Goal: Task Accomplishment & Management: Complete application form

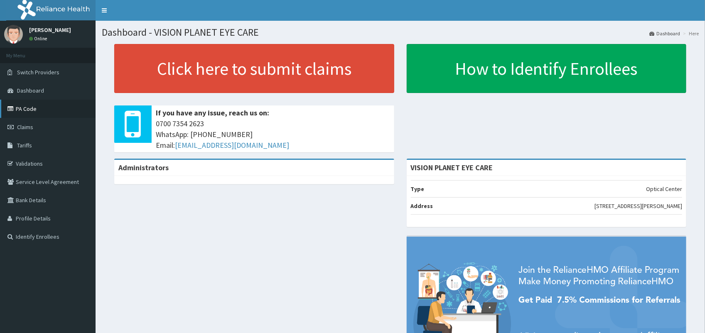
click at [49, 103] on link "PA Code" at bounding box center [48, 109] width 96 height 18
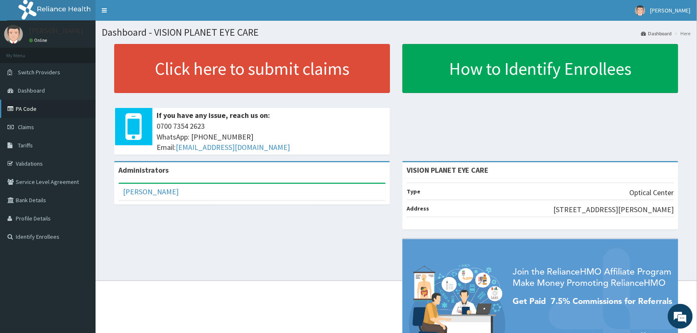
click at [39, 106] on link "PA Code" at bounding box center [48, 109] width 96 height 18
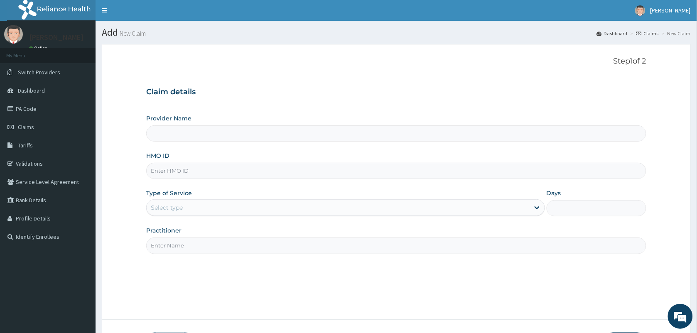
type input "VISION PLANET EYE CARE"
click at [198, 171] on input "HMO ID" at bounding box center [396, 171] width 500 height 16
type input "MCM/10020/A"
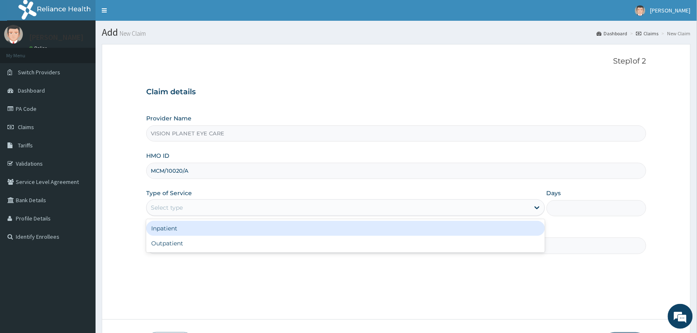
click at [214, 243] on div "Outpatient" at bounding box center [345, 243] width 399 height 15
type input "1"
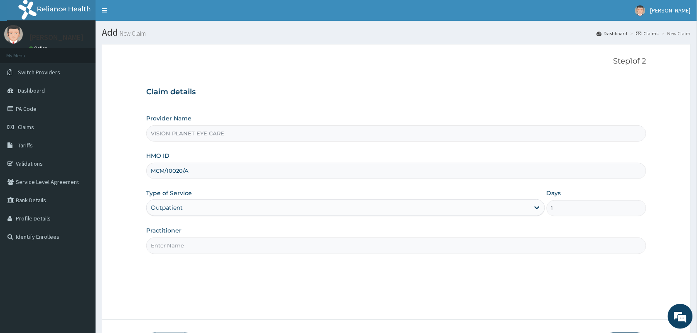
click at [237, 248] on input "Practitioner" at bounding box center [396, 246] width 500 height 16
type input "DR NDIDI="
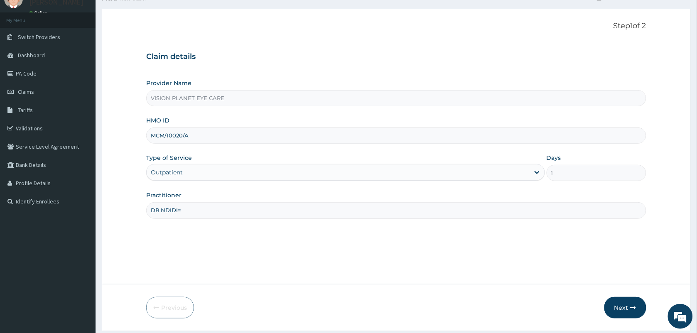
scroll to position [61, 0]
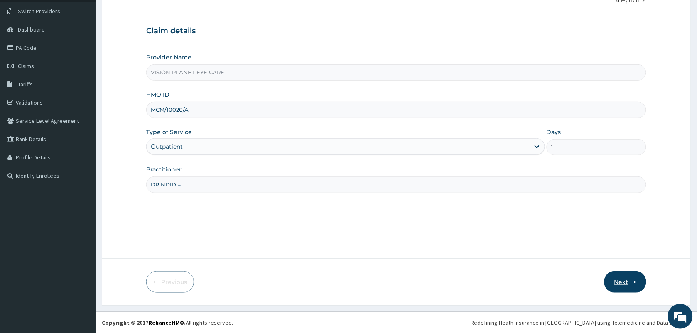
click at [628, 281] on button "Next" at bounding box center [626, 282] width 42 height 22
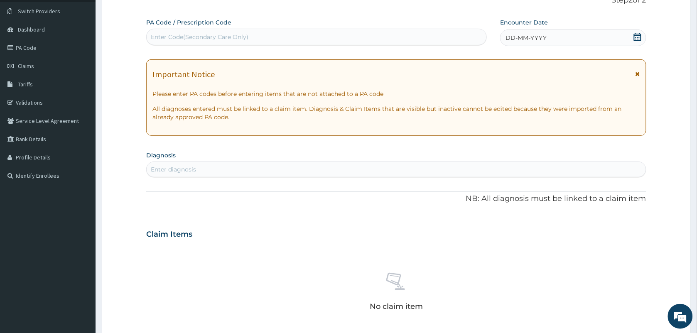
click at [546, 34] on span "DD-MM-YYYY" at bounding box center [526, 38] width 41 height 8
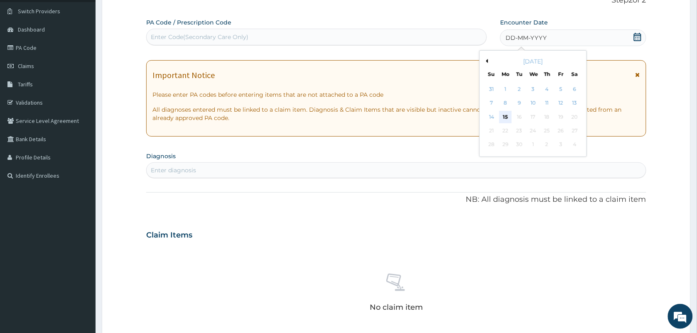
click at [508, 118] on div "15" at bounding box center [505, 117] width 12 height 12
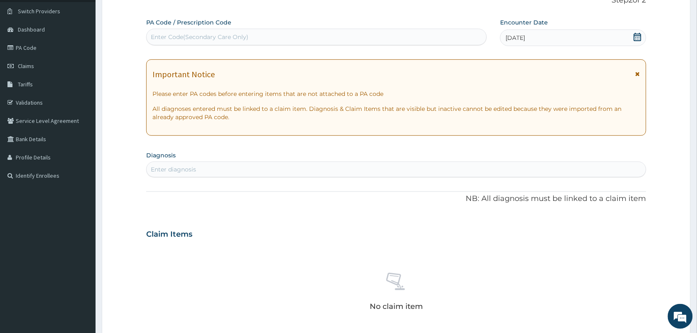
paste input "PA/8531DF"
type input "PA/8531DF"
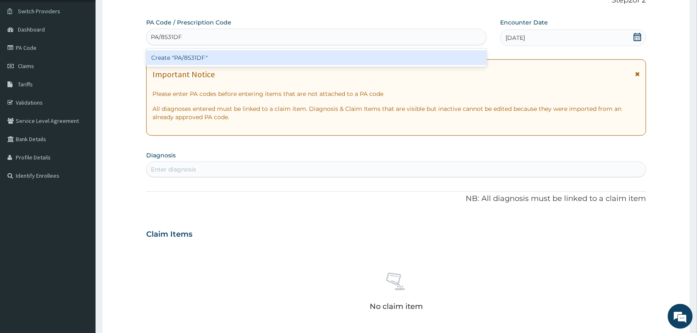
click at [209, 57] on div "Create "PA/8531DF"" at bounding box center [316, 57] width 341 height 15
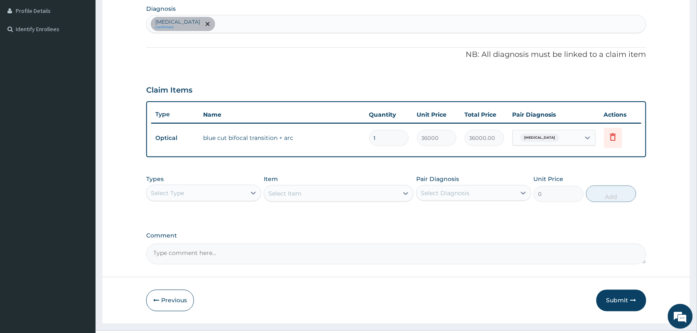
scroll to position [226, 0]
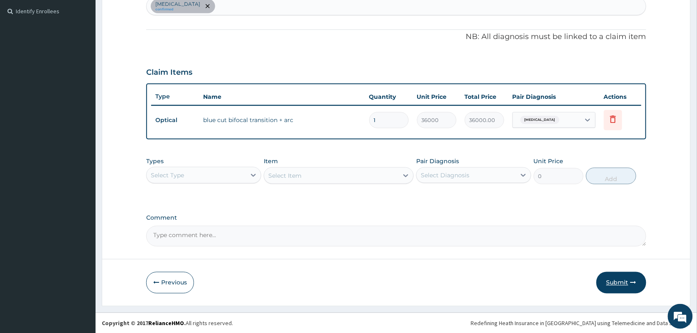
click at [622, 283] on button "Submit" at bounding box center [622, 283] width 50 height 22
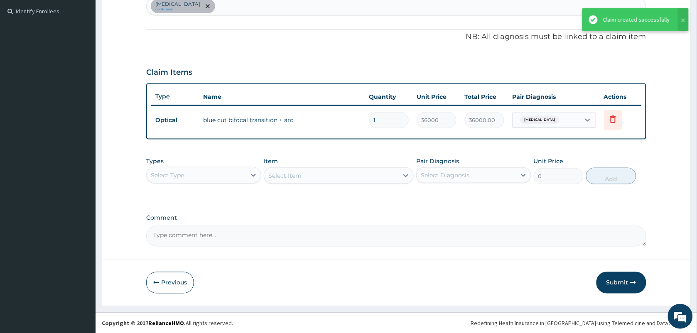
click at [642, 20] on div "Claim created successfully" at bounding box center [636, 19] width 67 height 9
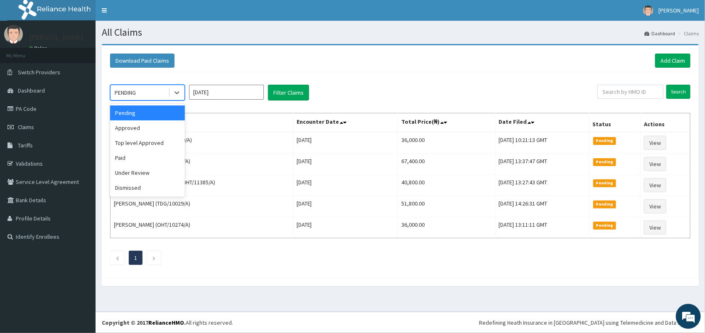
click at [147, 128] on div "Approved" at bounding box center [147, 127] width 75 height 15
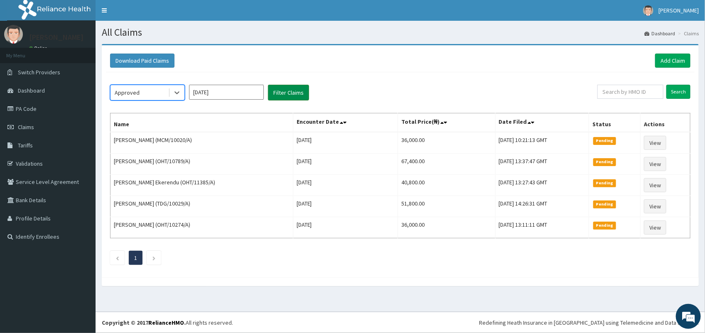
click at [294, 93] on button "Filter Claims" at bounding box center [288, 93] width 41 height 16
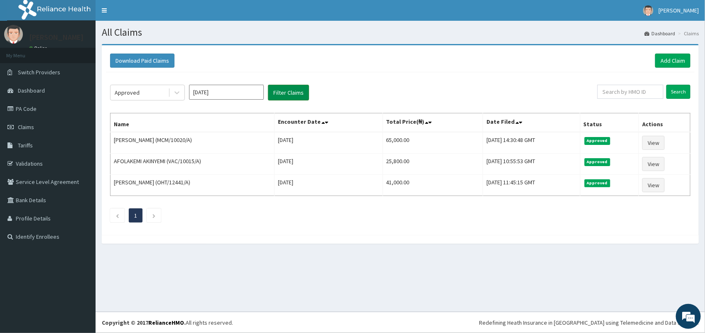
click at [285, 91] on button "Filter Claims" at bounding box center [288, 93] width 41 height 16
click at [47, 111] on link "PA Code" at bounding box center [48, 109] width 96 height 18
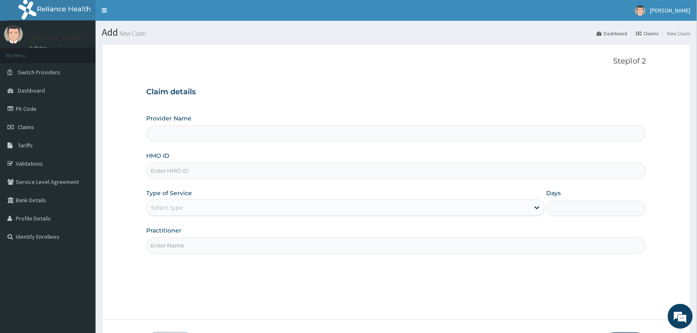
type input "MCM/10020/A"
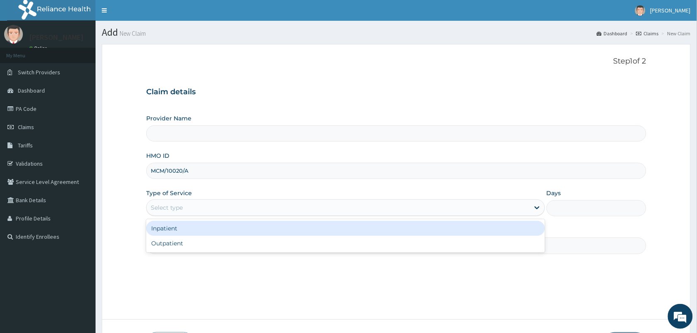
type input "VISION PLANET EYE CARE"
click at [196, 249] on div "Outpatient" at bounding box center [345, 243] width 399 height 15
type input "1"
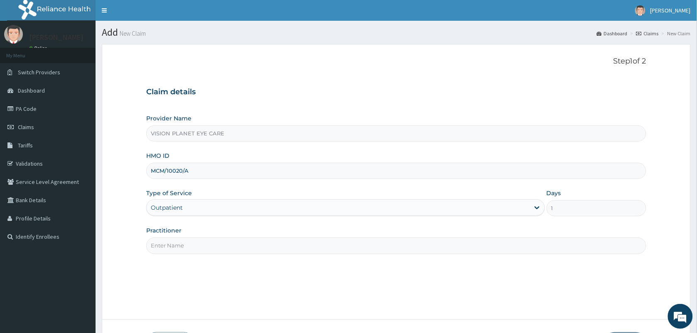
click at [196, 248] on input "Practitioner" at bounding box center [396, 246] width 500 height 16
type input "DR NDIDI="
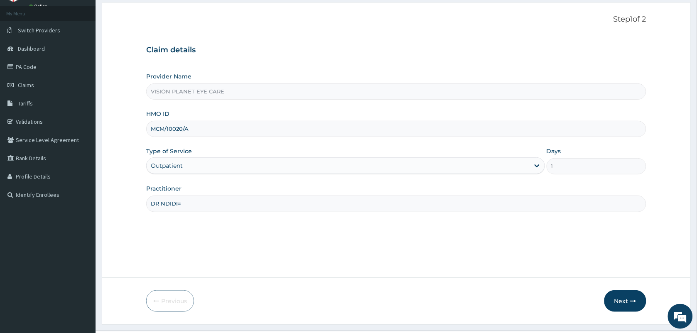
scroll to position [61, 0]
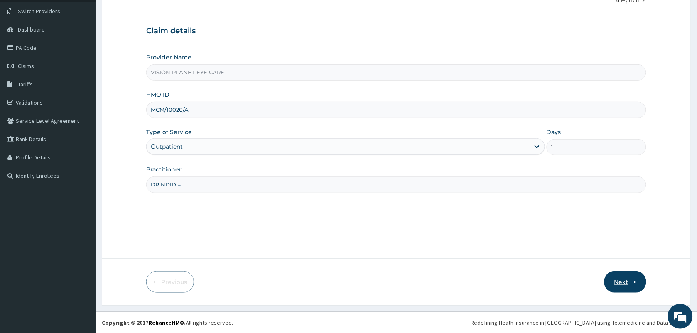
click at [632, 276] on button "Next" at bounding box center [626, 282] width 42 height 22
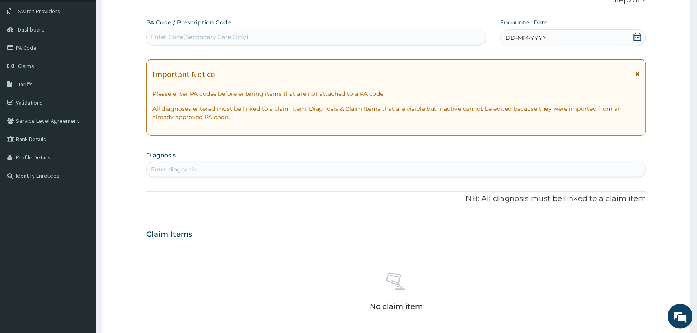
click at [549, 42] on div "DD-MM-YYYY" at bounding box center [573, 37] width 146 height 17
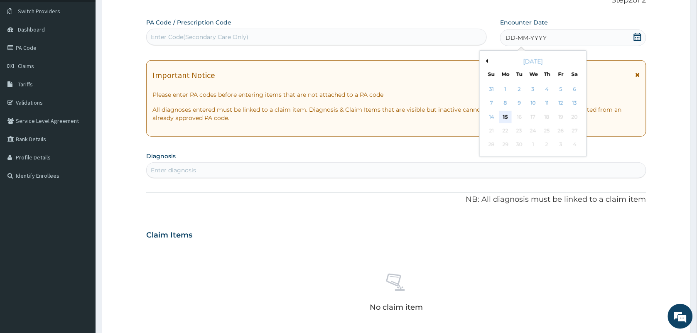
click at [508, 117] on div "15" at bounding box center [505, 117] width 12 height 12
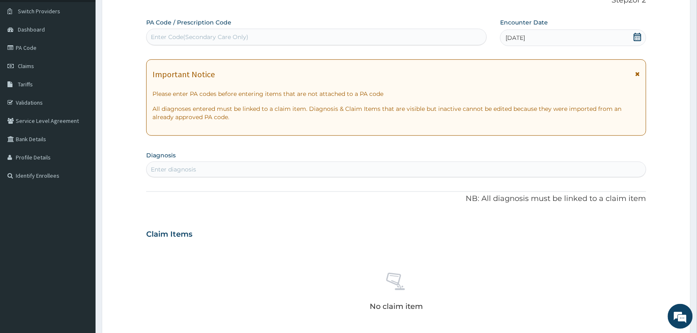
paste input "PA/CC89E2"
type input "PA/CC89E2"
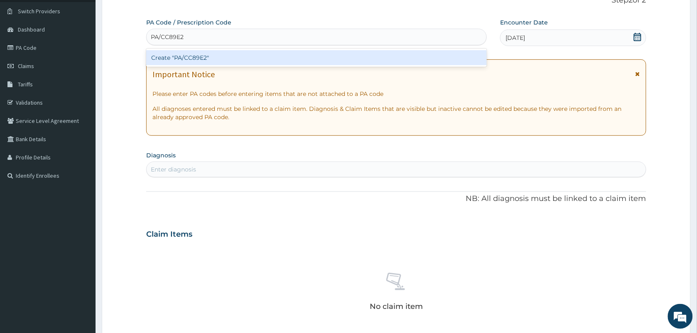
click at [213, 52] on div "Create "PA/CC89E2"" at bounding box center [316, 57] width 341 height 15
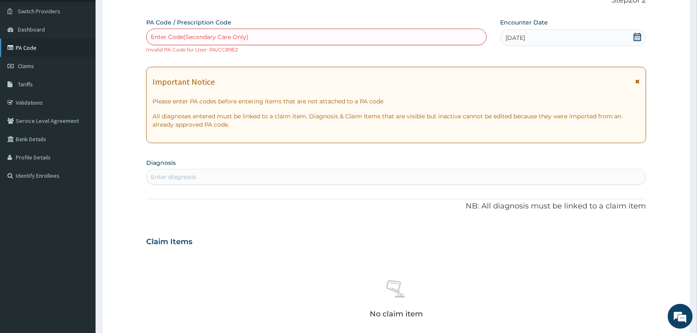
click at [34, 47] on link "PA Code" at bounding box center [48, 48] width 96 height 18
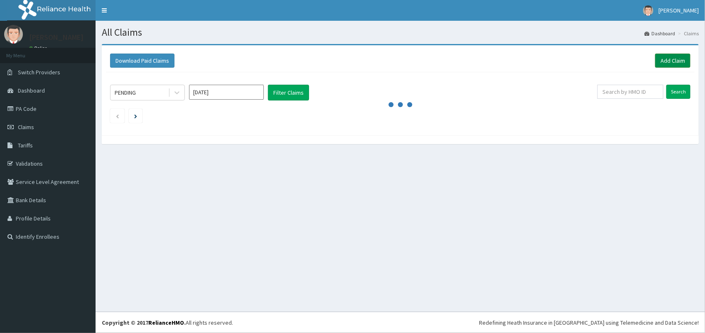
click at [672, 59] on link "Add Claim" at bounding box center [672, 61] width 35 height 14
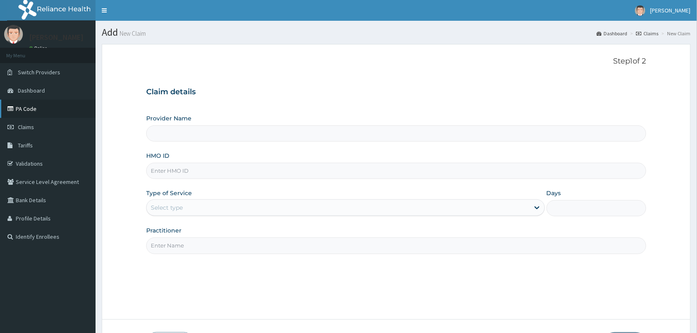
click at [42, 110] on link "PA Code" at bounding box center [48, 109] width 96 height 18
click at [54, 103] on link "PA Code" at bounding box center [48, 109] width 96 height 18
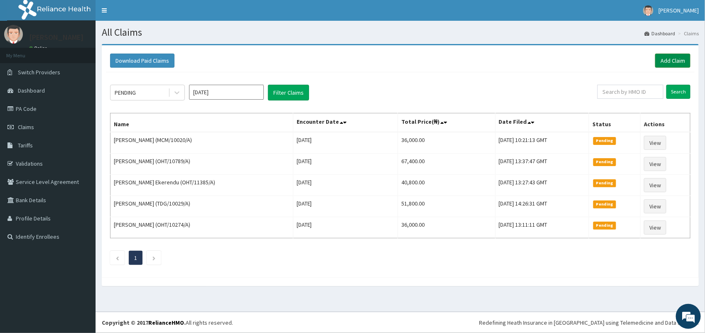
click at [675, 59] on link "Add Claim" at bounding box center [672, 61] width 35 height 14
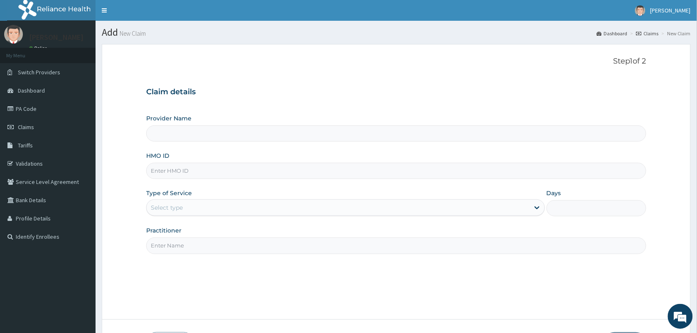
type input "VISION PLANET EYE CARE"
click at [173, 173] on input "HMO ID" at bounding box center [396, 171] width 500 height 16
type input "OHT/10804/A"
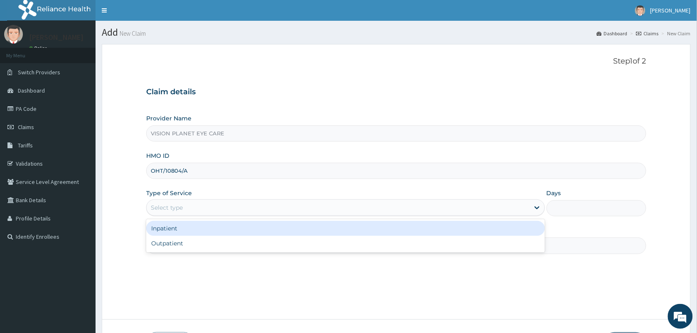
click at [200, 248] on div "Outpatient" at bounding box center [345, 243] width 399 height 15
type input "1"
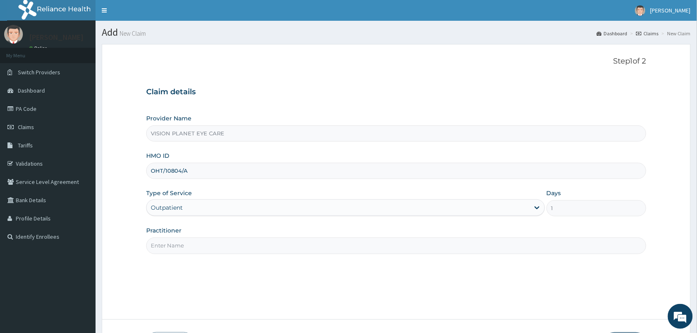
click at [219, 248] on input "Practitioner" at bounding box center [396, 246] width 500 height 16
type input "DR NDIDI="
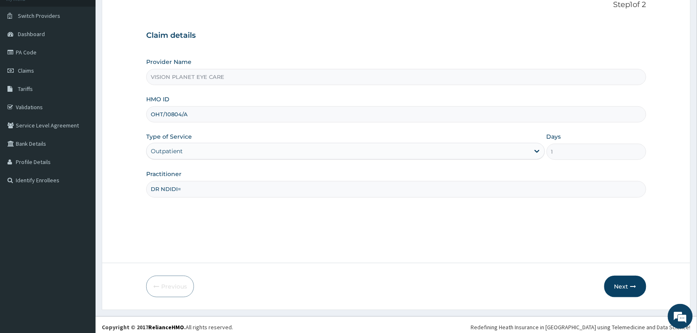
scroll to position [61, 0]
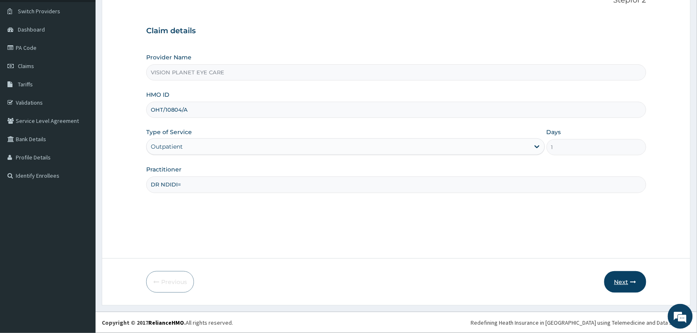
click at [627, 289] on button "Next" at bounding box center [626, 282] width 42 height 22
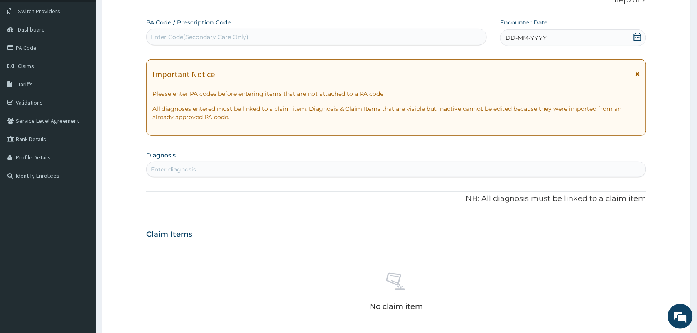
click at [534, 36] on span "DD-MM-YYYY" at bounding box center [526, 38] width 41 height 8
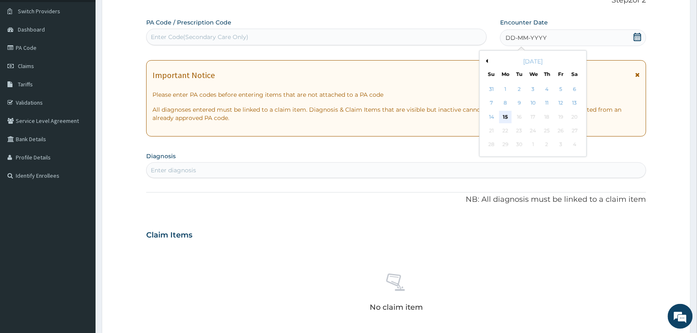
click at [510, 121] on div "15" at bounding box center [505, 117] width 12 height 12
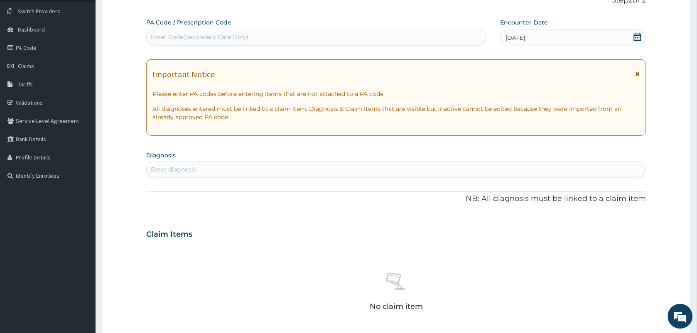
paste input "PA/CC89E2"
type input "PA/CC89E2"
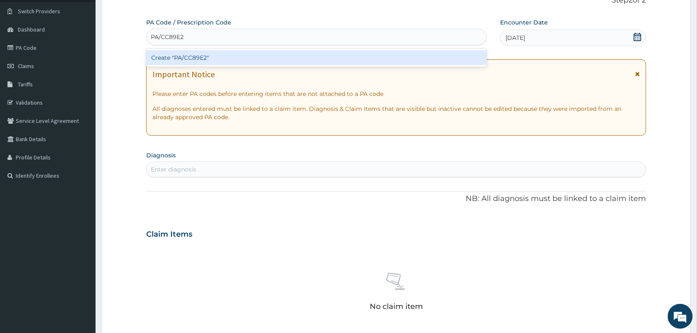
click at [202, 52] on div "Create "PA/CC89E2"" at bounding box center [316, 57] width 341 height 15
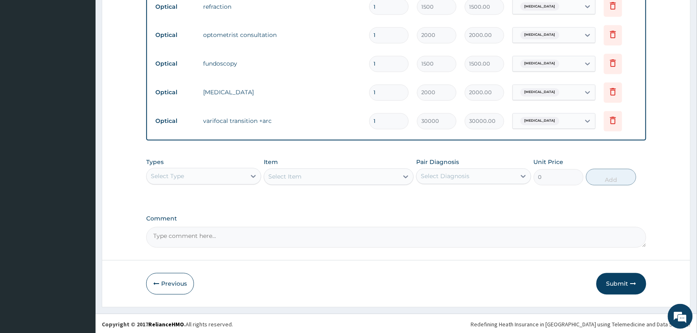
scroll to position [455, 0]
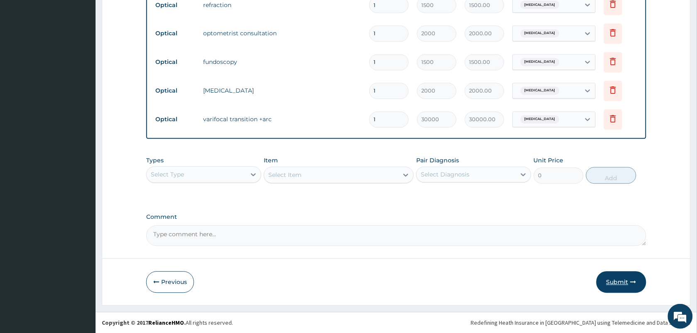
click at [619, 280] on button "Submit" at bounding box center [622, 283] width 50 height 22
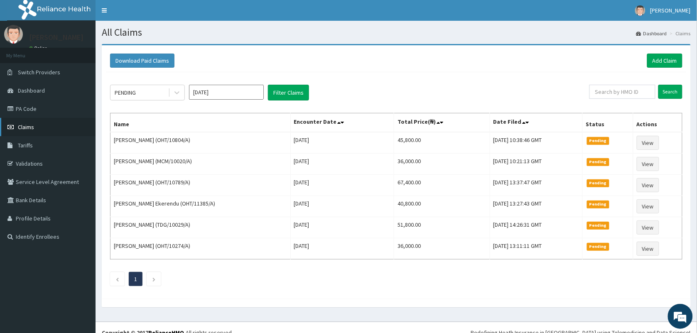
click at [34, 131] on link "Claims" at bounding box center [48, 127] width 96 height 18
click at [668, 59] on link "Add Claim" at bounding box center [664, 61] width 35 height 14
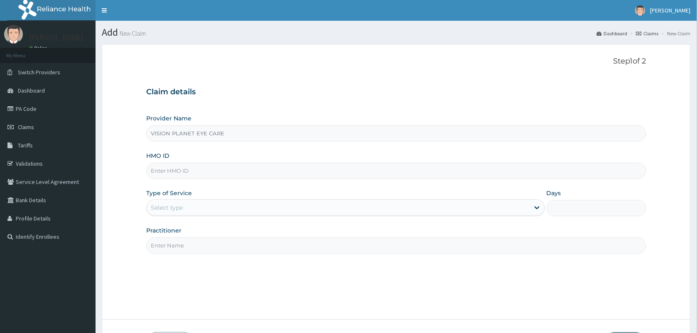
type input "VISION PLANET EYE CARE"
click at [183, 173] on input "HMO ID" at bounding box center [396, 171] width 500 height 16
type input "KNL/10063/A"
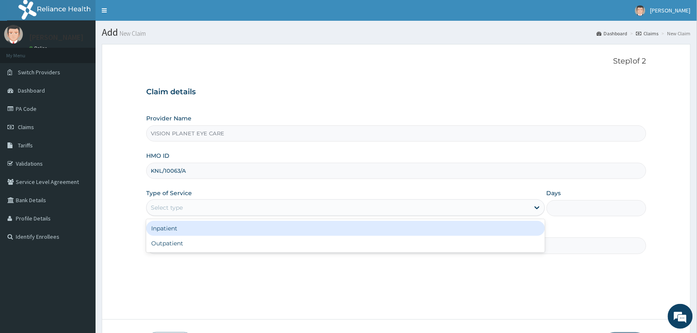
click at [197, 248] on div "Outpatient" at bounding box center [345, 243] width 399 height 15
type input "1"
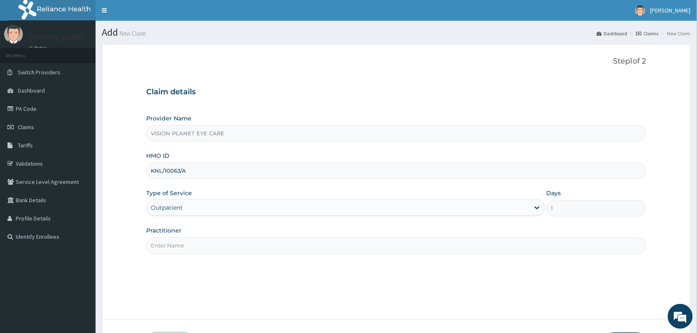
click at [233, 244] on input "Practitioner" at bounding box center [396, 246] width 500 height 16
type input "DR NDIDI="
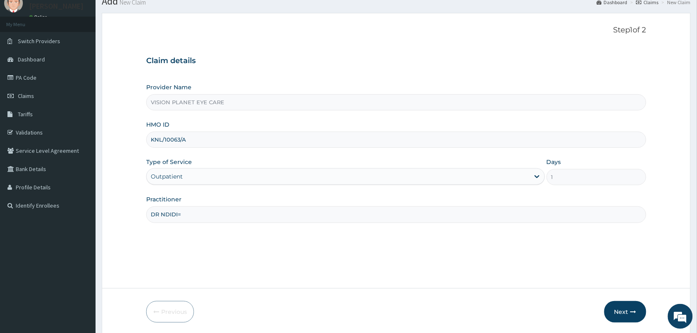
scroll to position [61, 0]
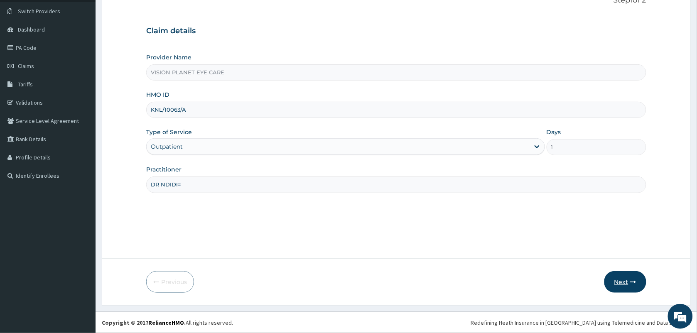
click at [632, 275] on button "Next" at bounding box center [626, 282] width 42 height 22
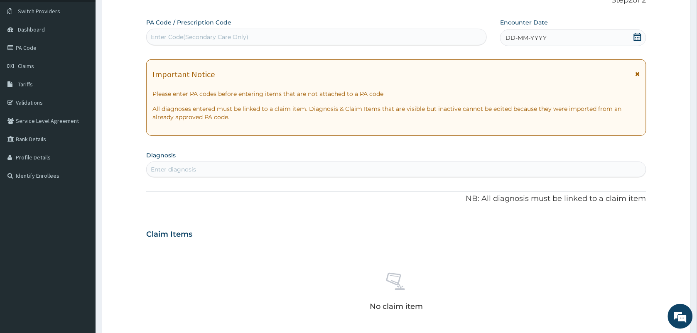
click at [563, 34] on div "DD-MM-YYYY" at bounding box center [573, 37] width 146 height 17
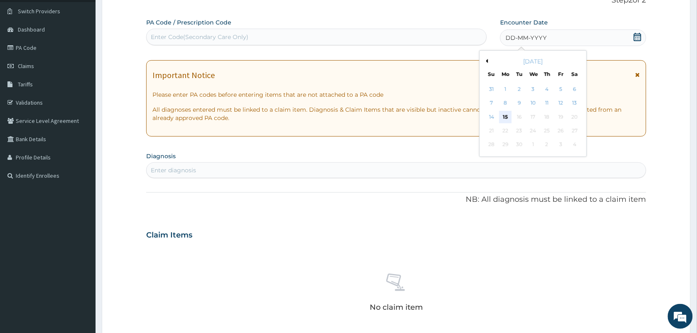
click at [511, 121] on div "15" at bounding box center [505, 117] width 12 height 12
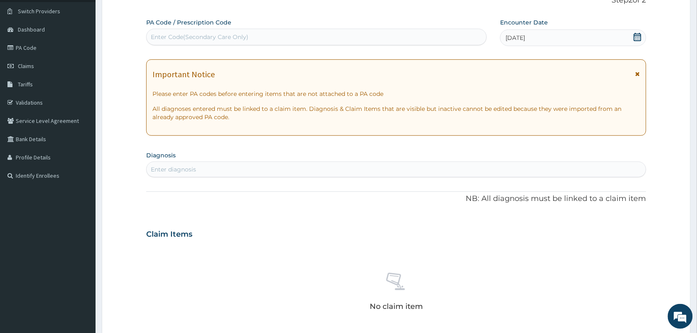
paste input "PA/0E0E45"
type input "PA/0E0E45"
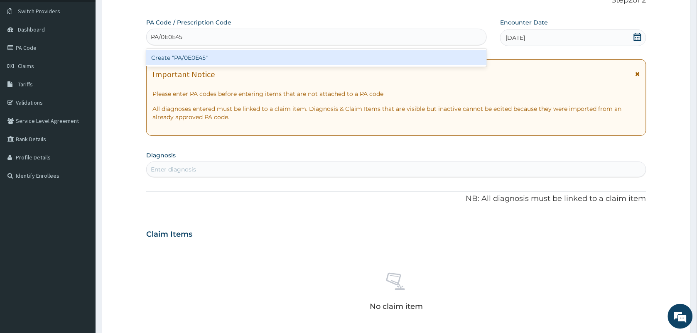
click at [231, 55] on div "Create "PA/0E0E45"" at bounding box center [316, 57] width 341 height 15
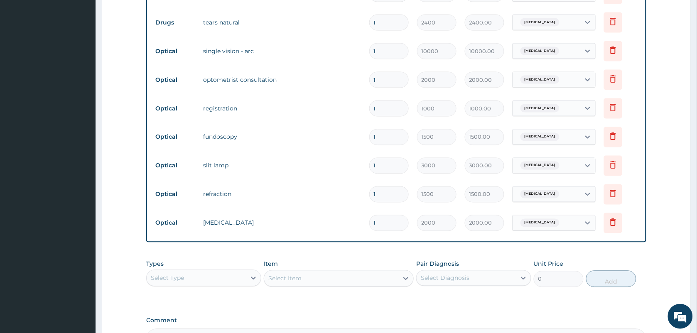
scroll to position [355, 0]
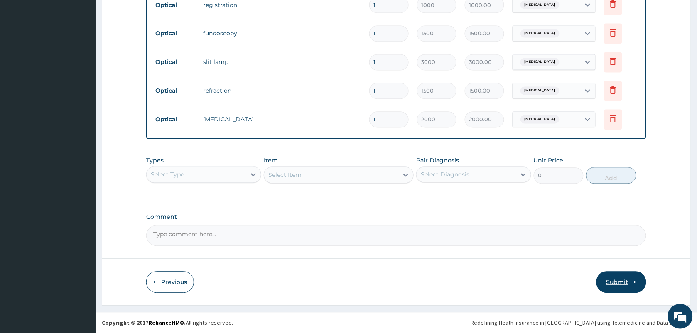
click at [616, 283] on button "Submit" at bounding box center [622, 283] width 50 height 22
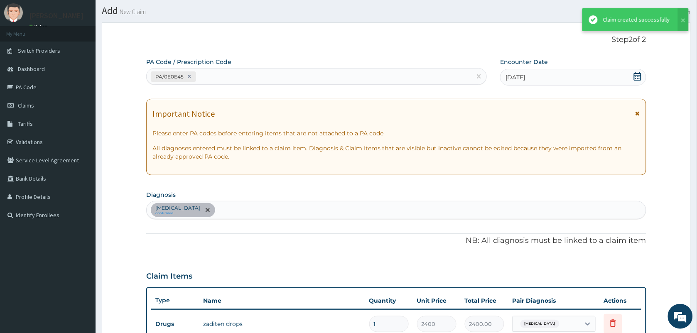
scroll to position [455, 0]
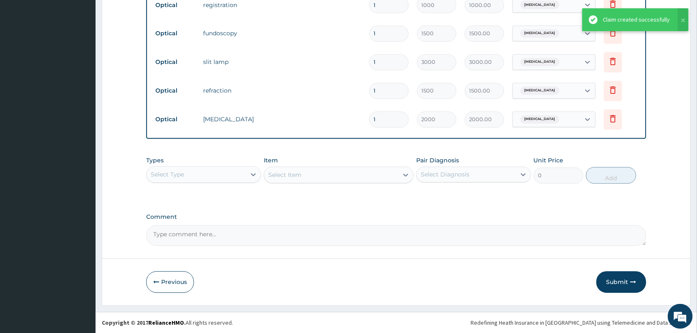
click at [631, 18] on div "Claim created successfully" at bounding box center [636, 19] width 67 height 9
